Goal: Task Accomplishment & Management: Manage account settings

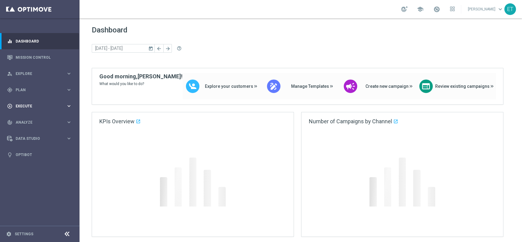
click at [43, 89] on span "Plan" at bounding box center [41, 90] width 50 height 4
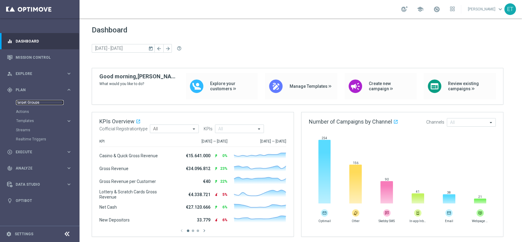
click at [29, 101] on link "Target Groups" at bounding box center [40, 102] width 48 height 5
